Goal: Information Seeking & Learning: Learn about a topic

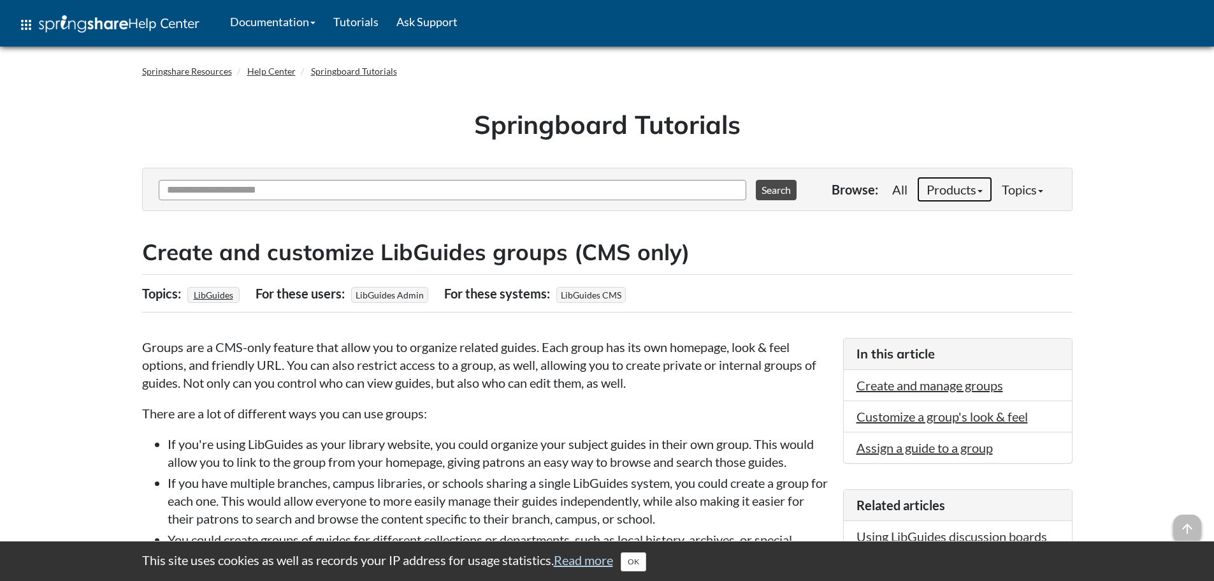
click at [936, 188] on link "Products" at bounding box center [954, 189] width 75 height 25
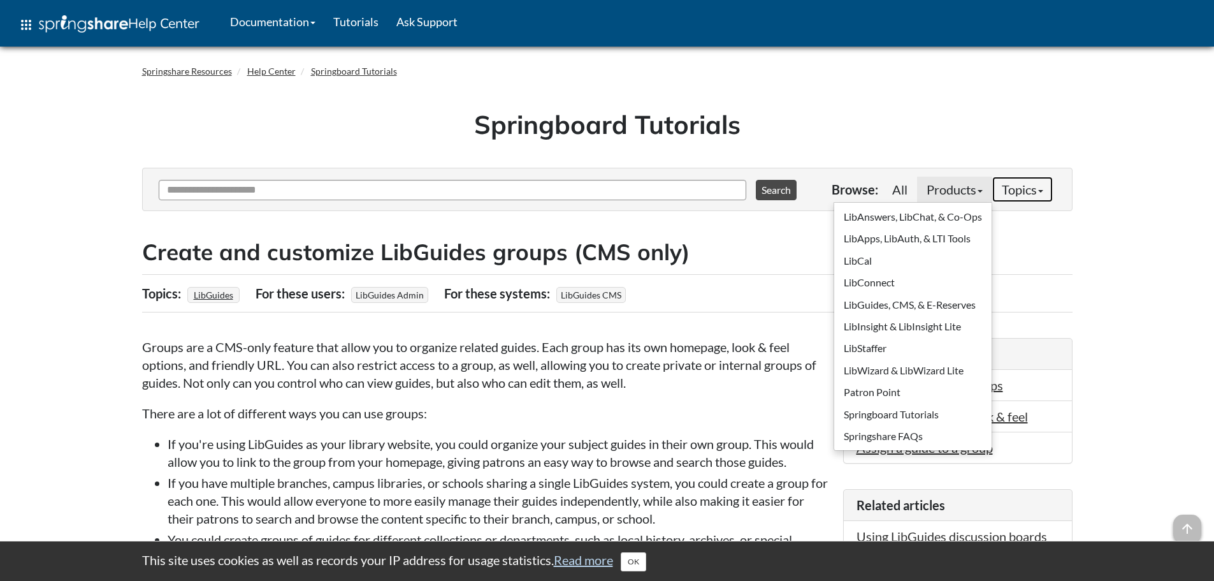
click at [1013, 187] on link "Topics" at bounding box center [1022, 189] width 61 height 25
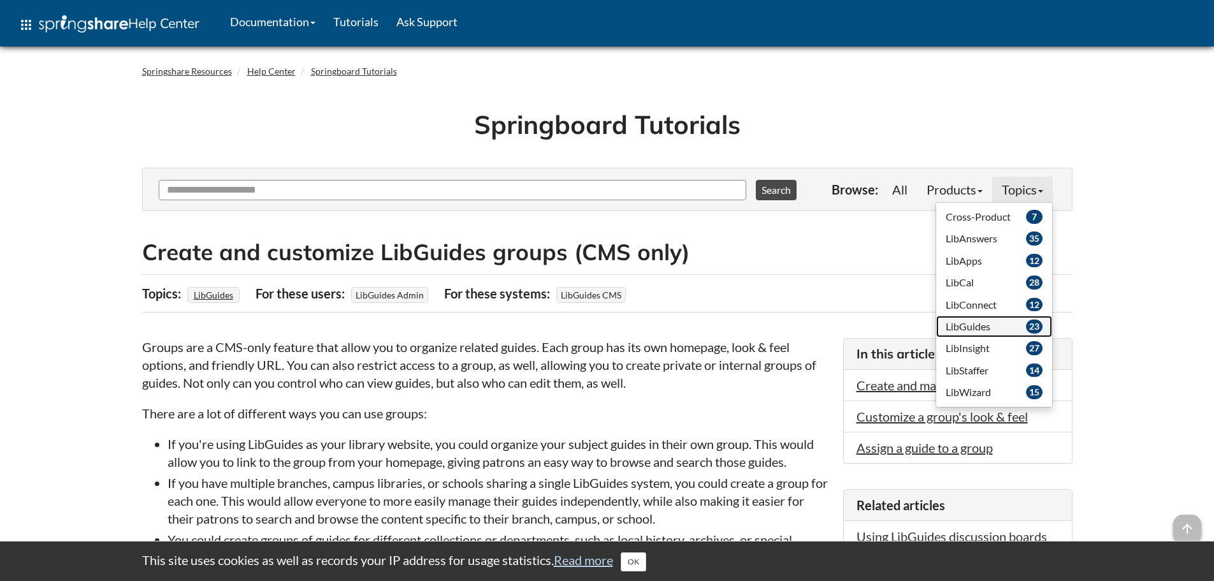
click at [982, 326] on span "LibGuides" at bounding box center [968, 326] width 45 height 12
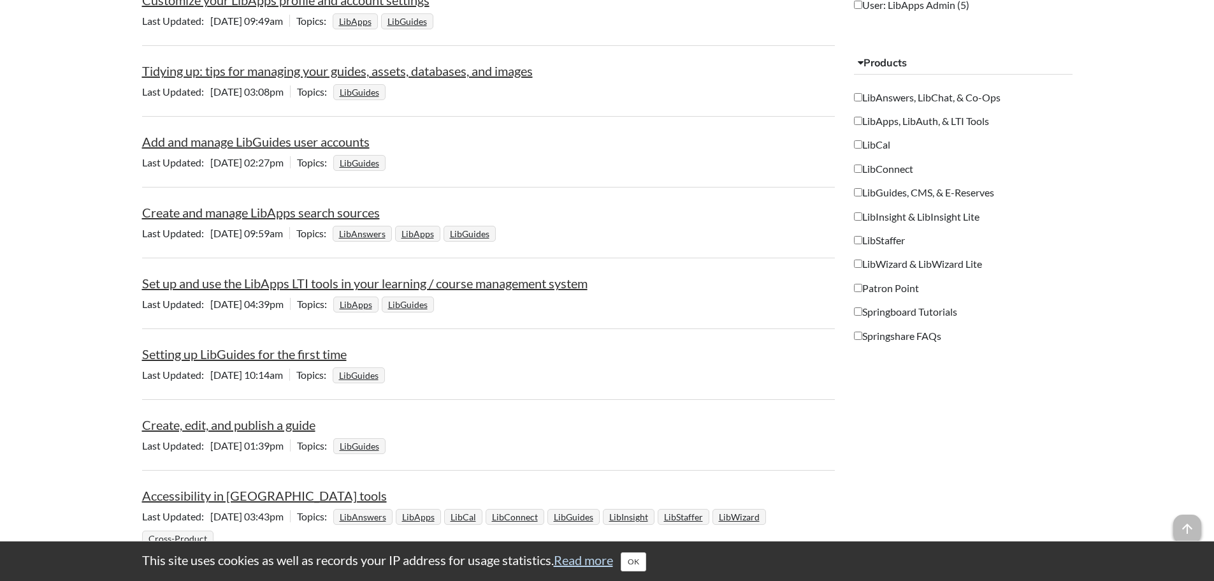
scroll to position [1338, 0]
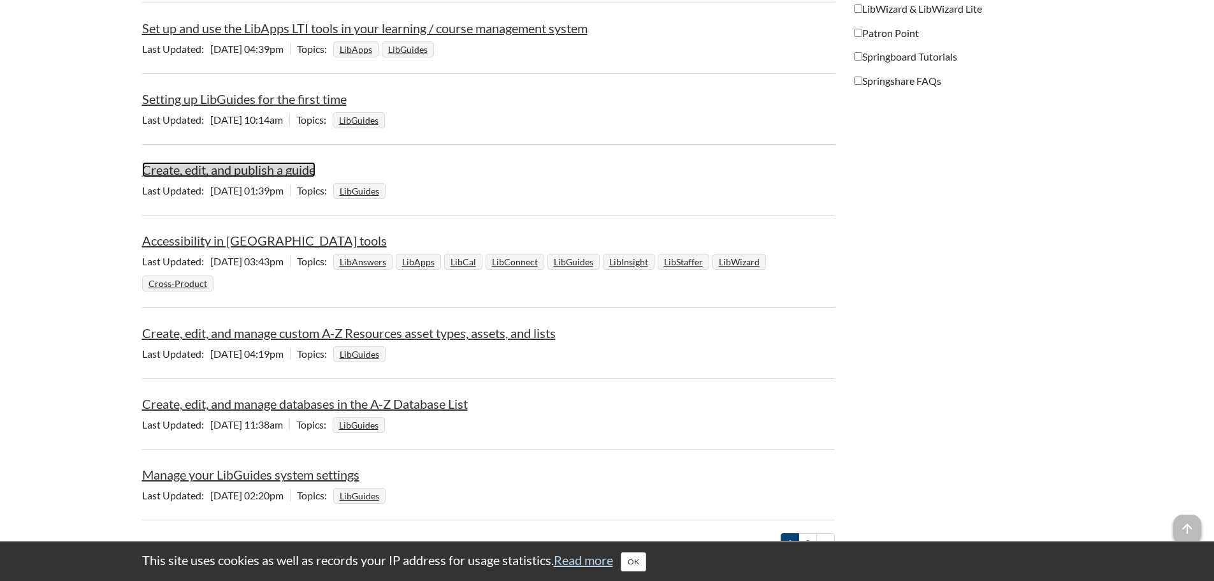
click at [170, 167] on link "Create, edit, and publish a guide" at bounding box center [228, 169] width 173 height 15
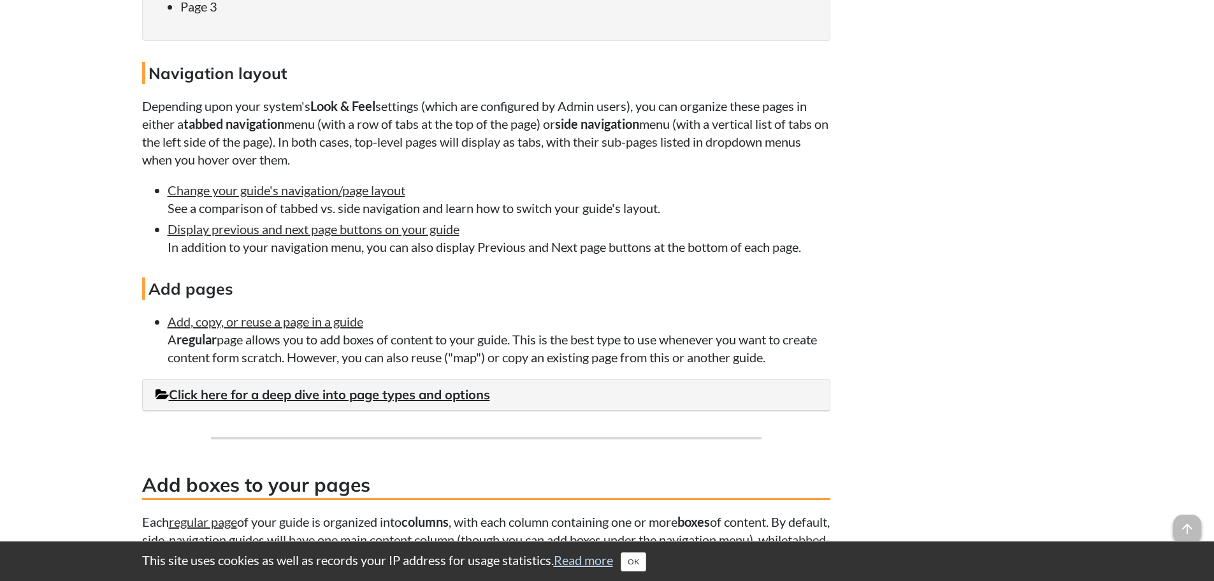
scroll to position [1593, 0]
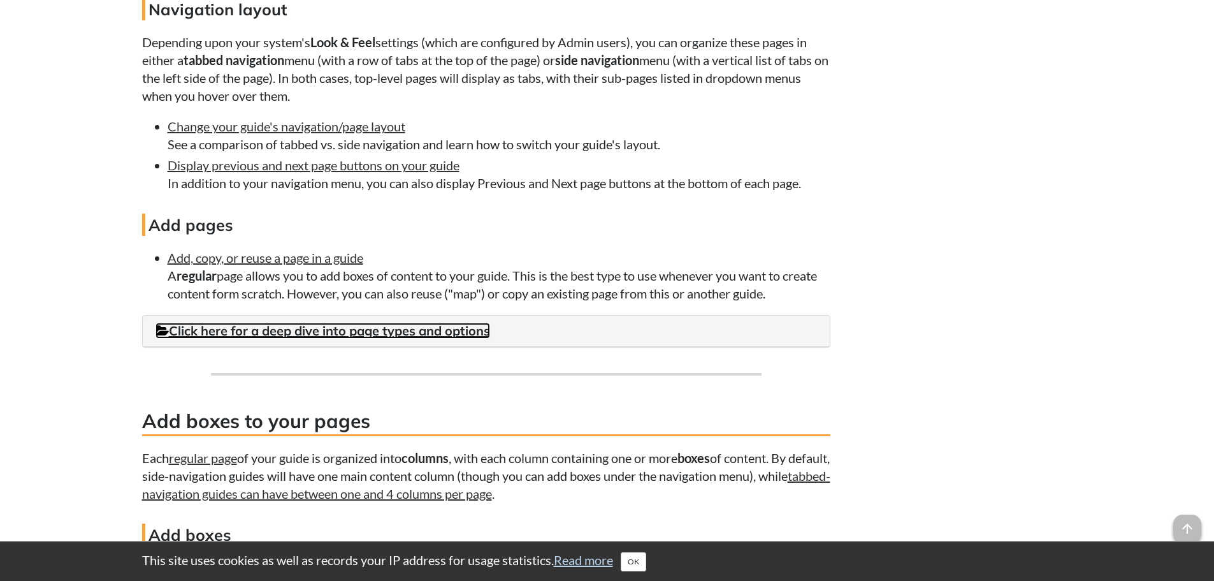
click at [251, 334] on link "Click here for a deep dive into page types and options" at bounding box center [323, 330] width 335 height 16
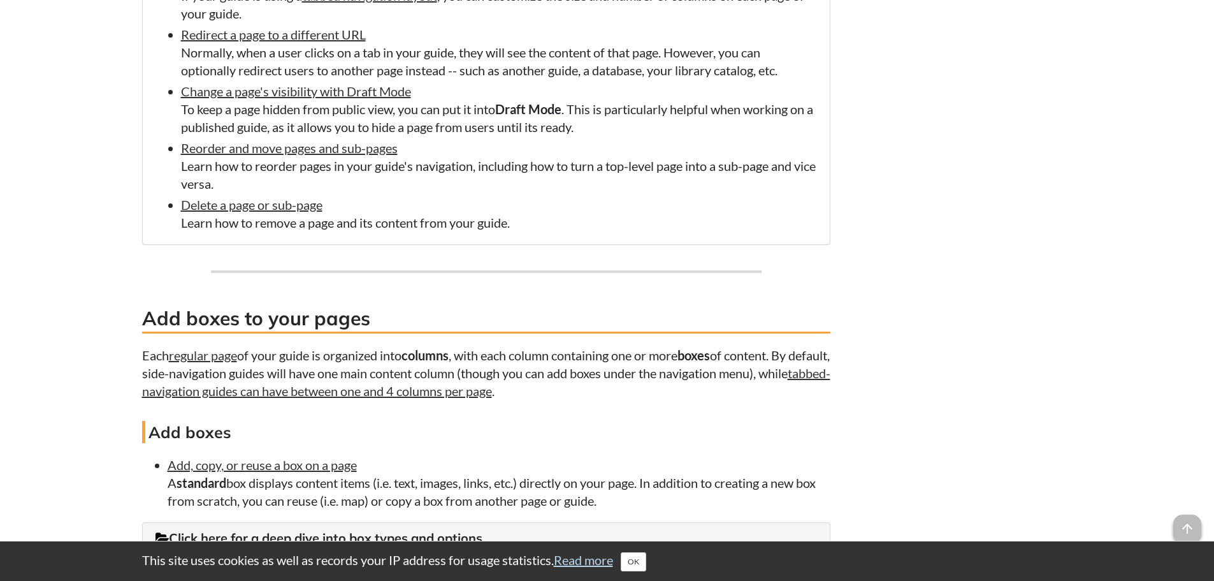
scroll to position [2740, 0]
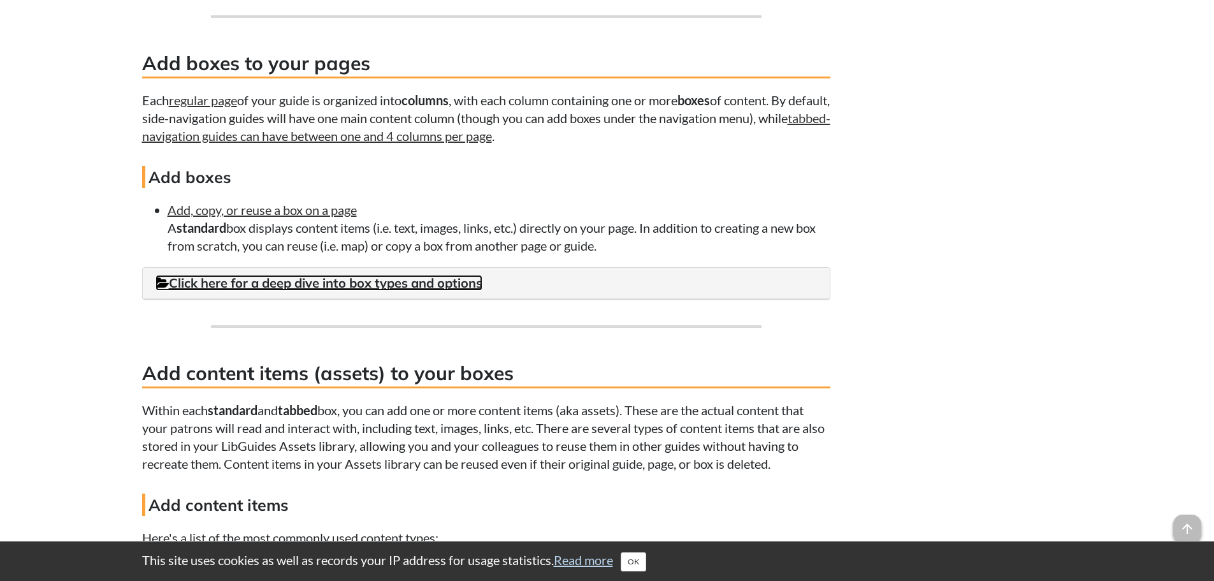
click at [234, 289] on link "Click here for a deep dive into box types and options" at bounding box center [319, 283] width 327 height 16
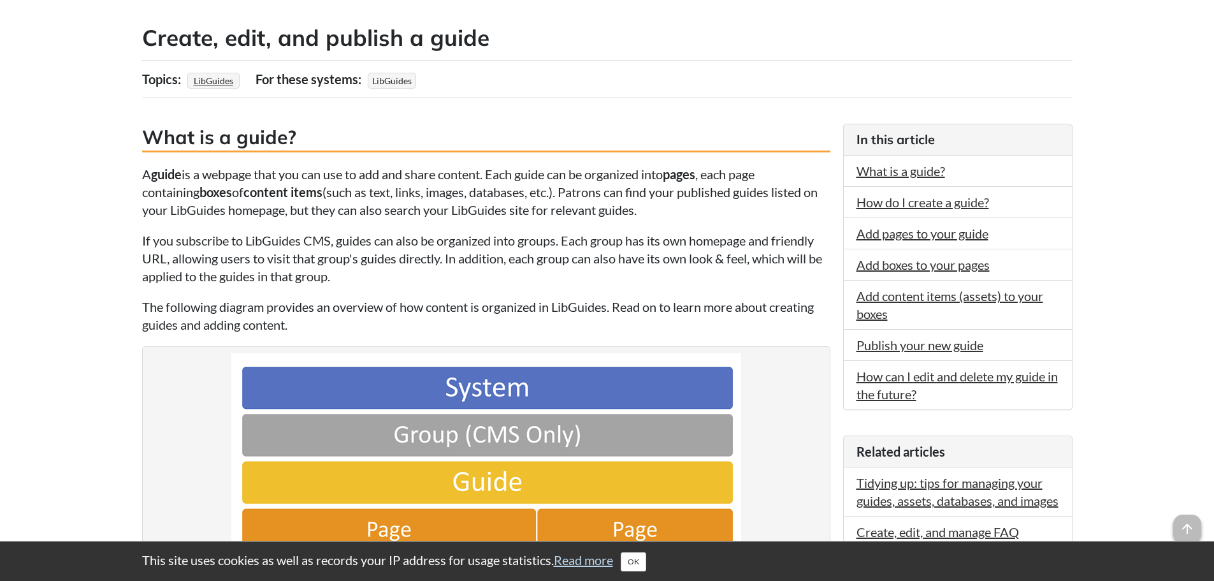
scroll to position [0, 0]
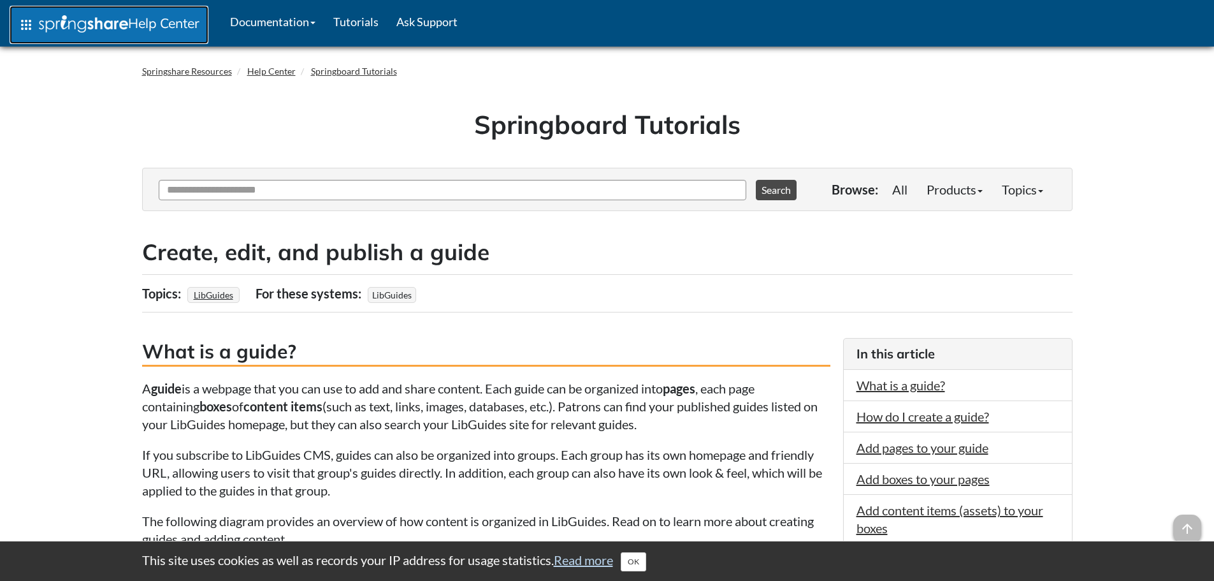
click at [161, 20] on span "Help Center" at bounding box center [163, 23] width 71 height 17
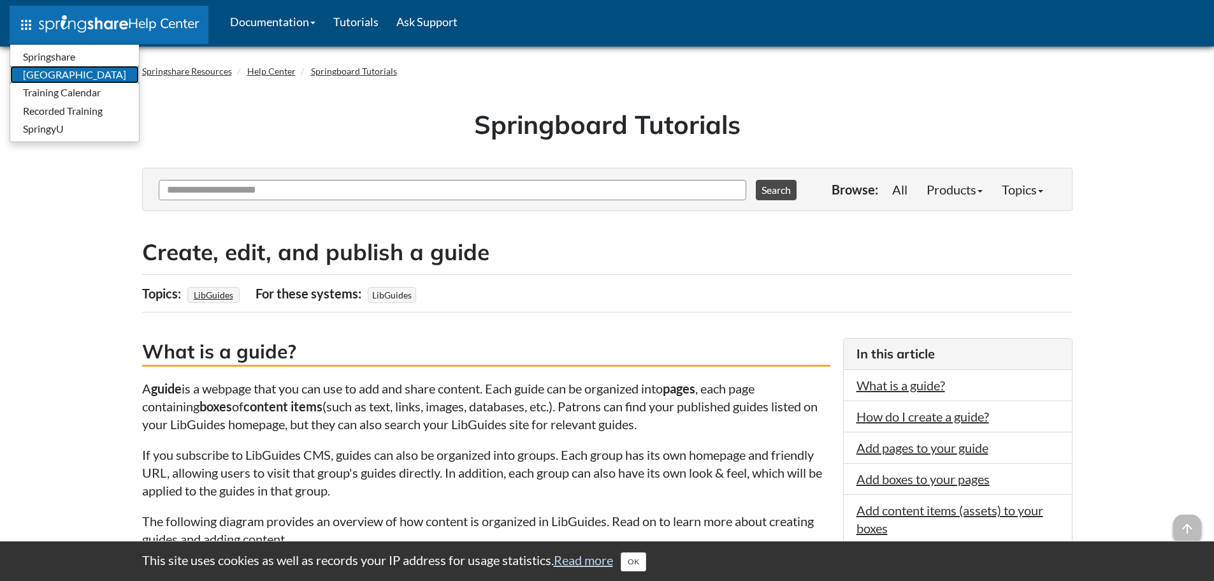
click at [59, 76] on link "[GEOGRAPHIC_DATA]" at bounding box center [74, 75] width 129 height 18
